Goal: Task Accomplishment & Management: Manage account settings

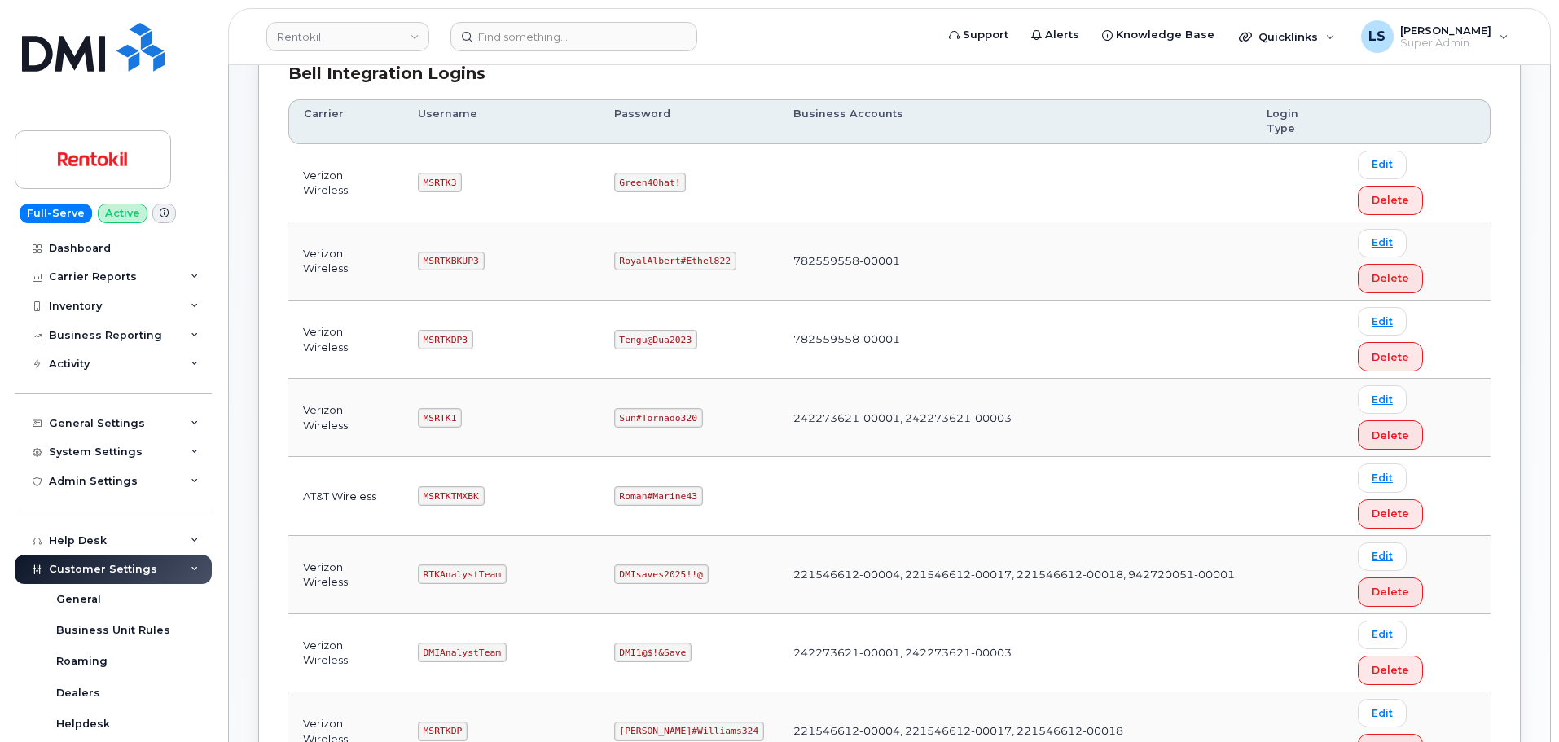
scroll to position [244, 0]
click at [653, 486] on code "Roman#Marine43" at bounding box center [658, 496] width 89 height 20
copy code "Roman#Marine43"
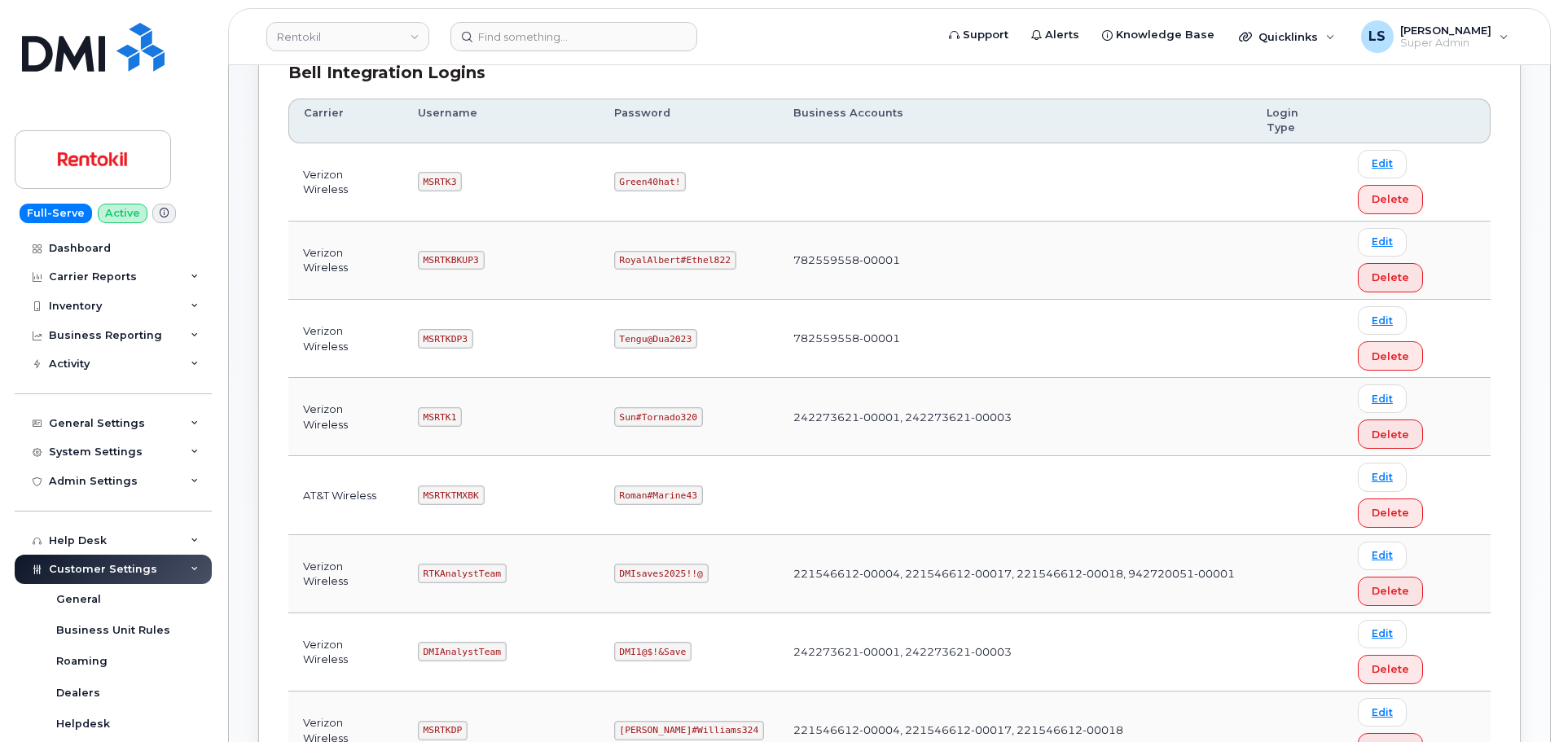
click at [527, 535] on td "RTKAnalystTeam" at bounding box center [501, 574] width 196 height 78
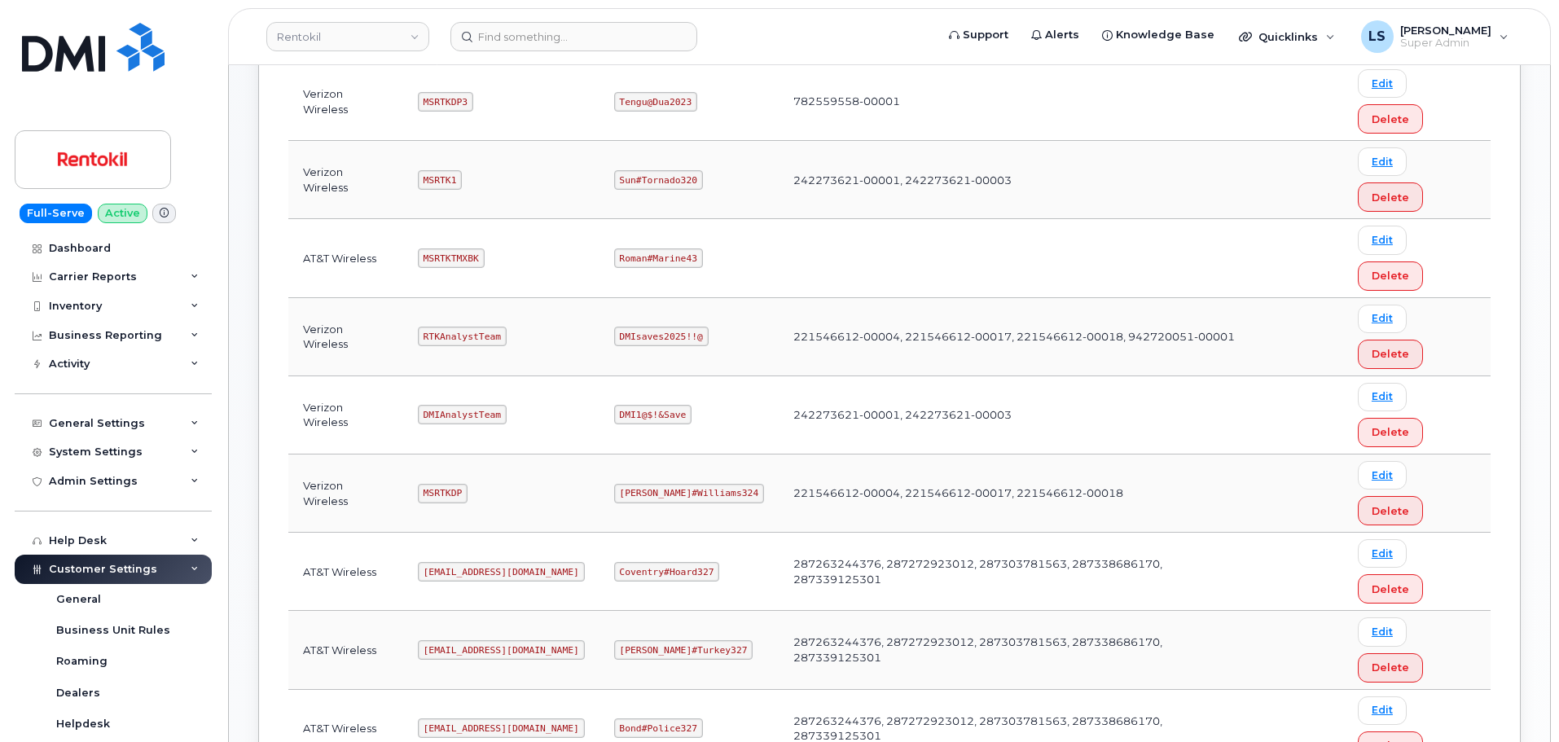
scroll to position [489, 0]
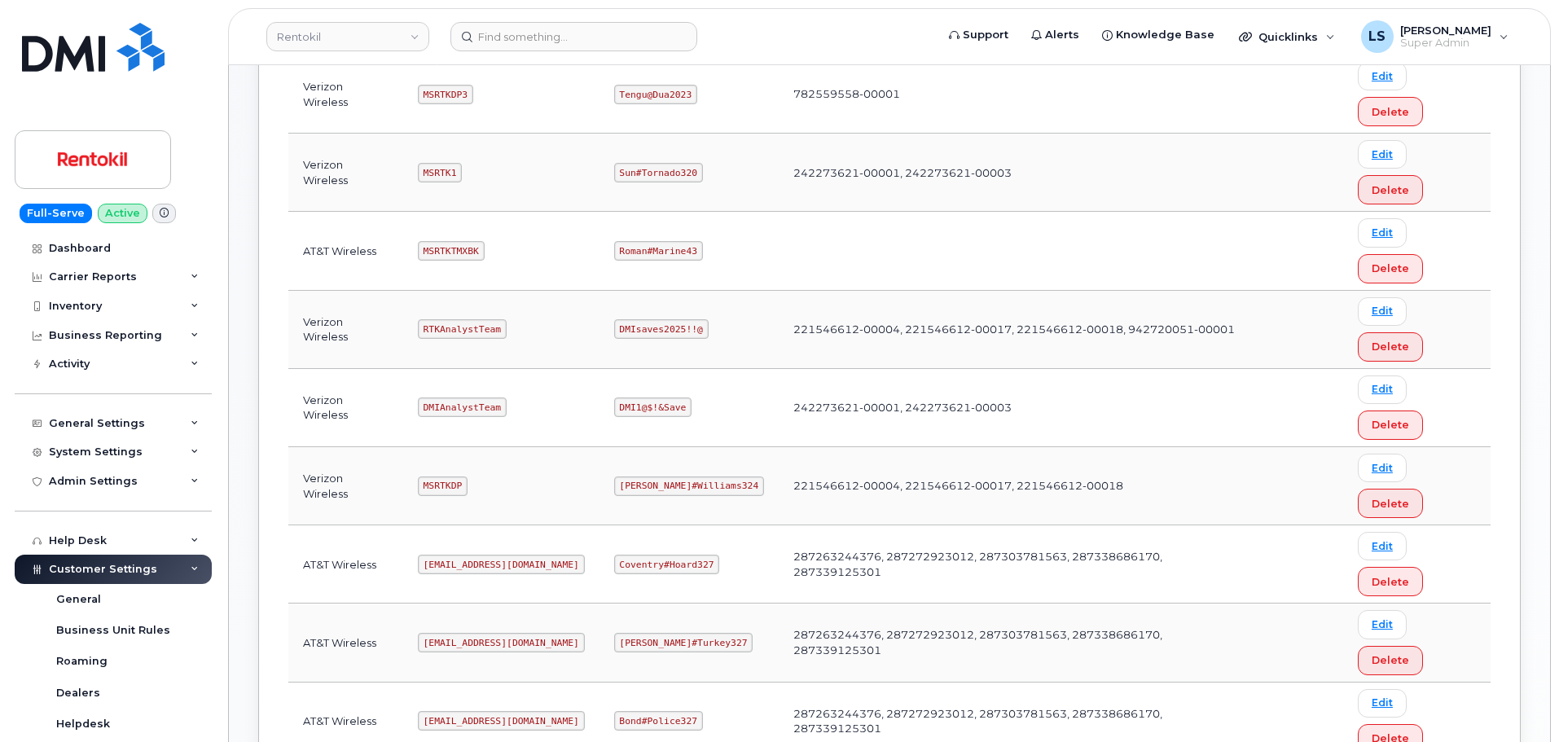
copy code "Butte#Tariffs43"
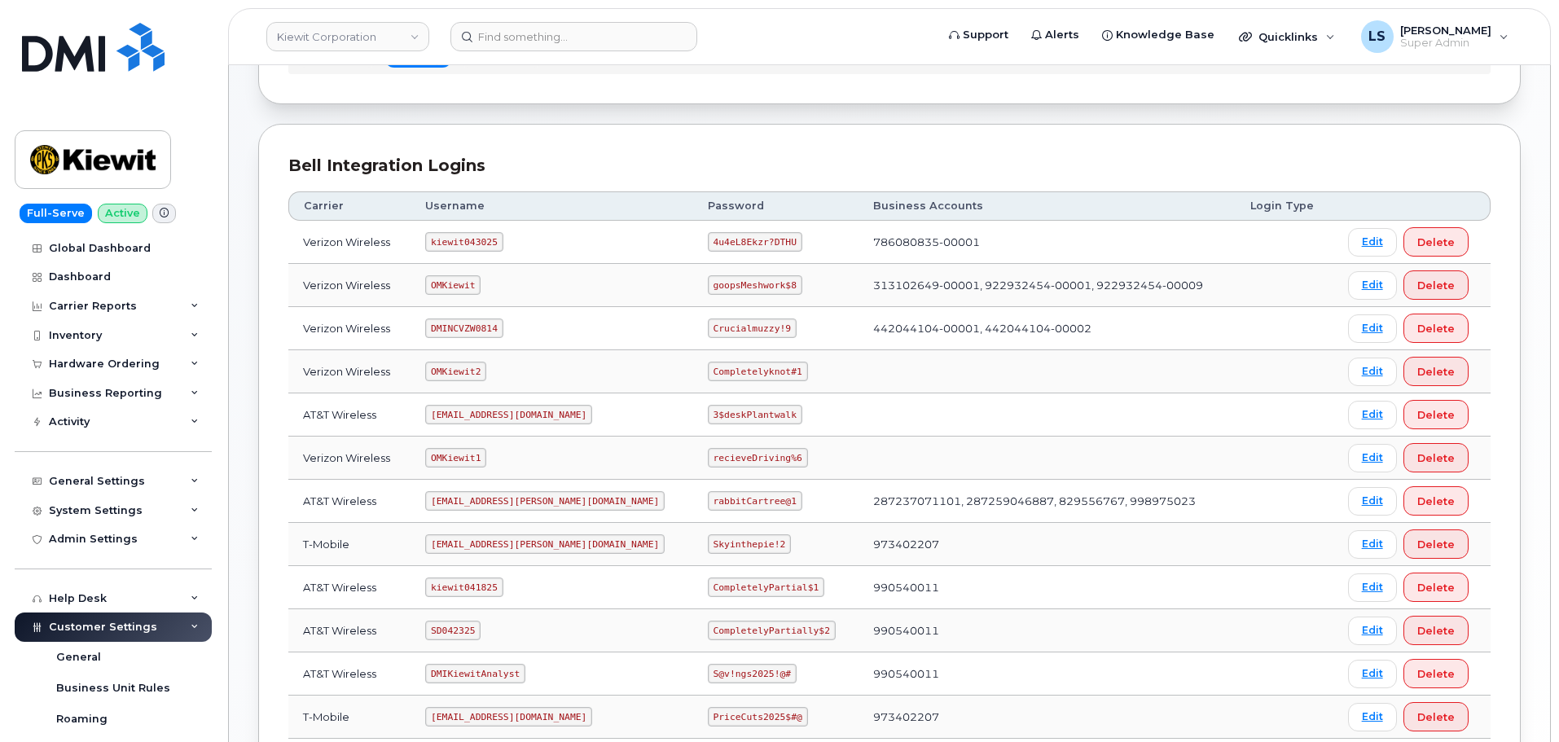
scroll to position [163, 0]
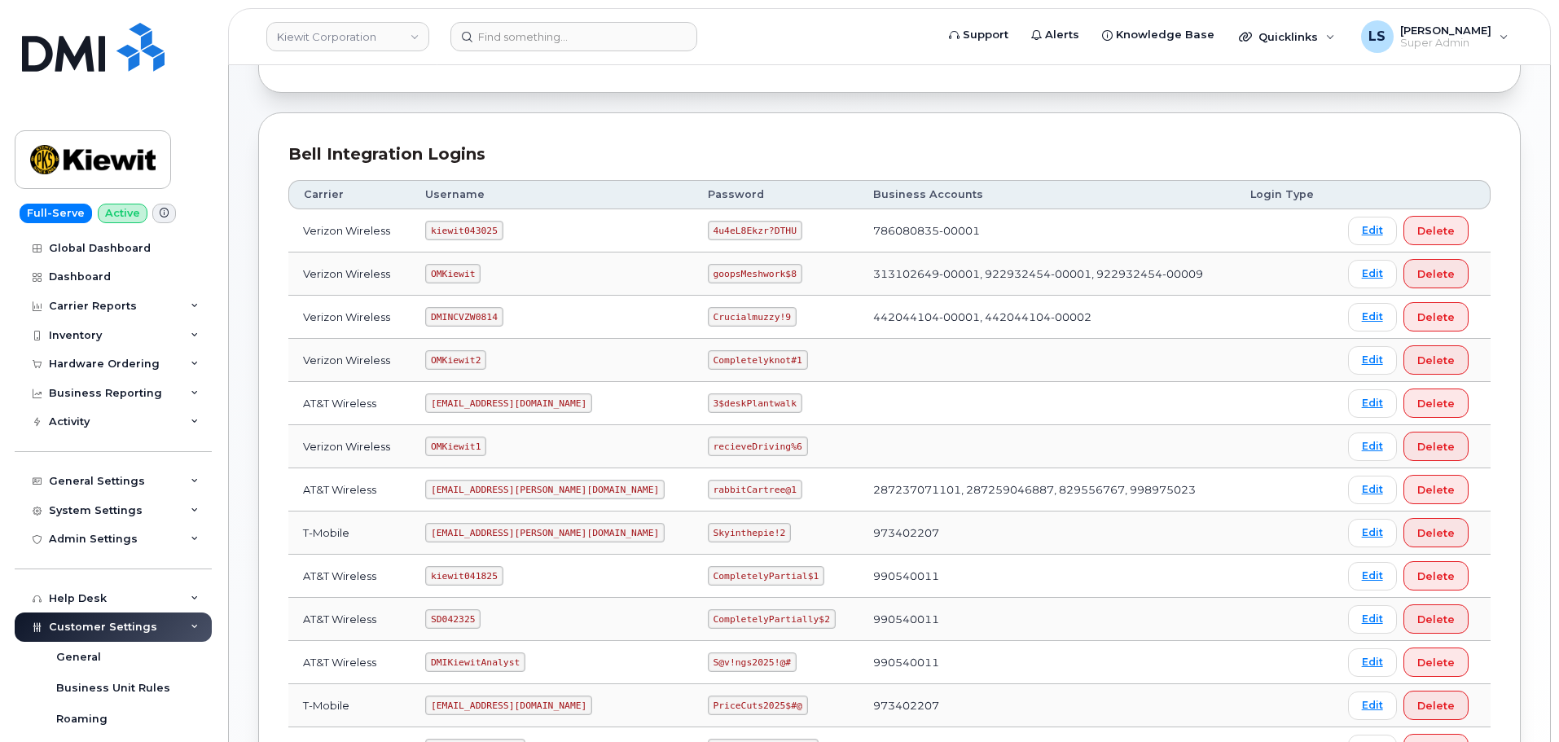
click at [708, 226] on code "4u4eL8Ekzr?DTHU" at bounding box center [755, 231] width 95 height 20
